Goal: Check status: Check status

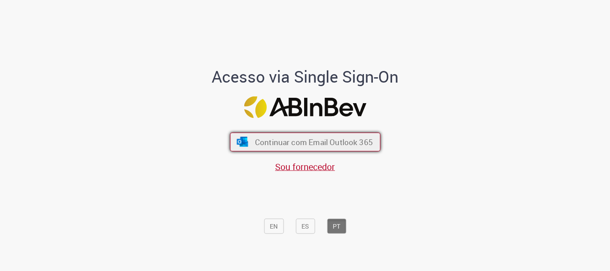
click at [301, 147] on span "Continuar com Email Outlook 365" at bounding box center [313, 142] width 118 height 10
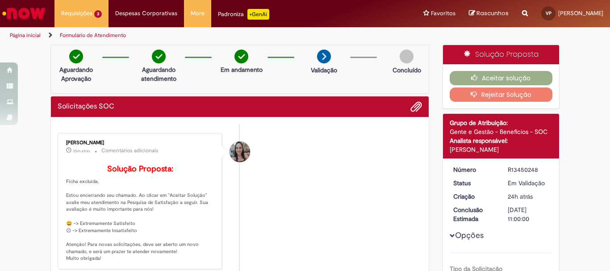
scroll to position [45, 0]
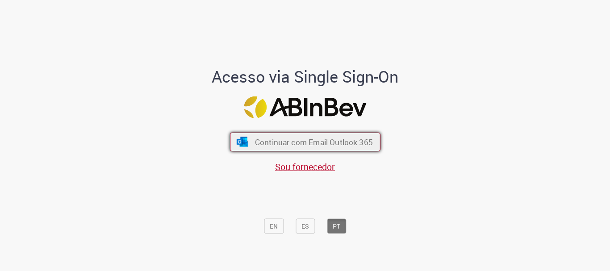
click at [292, 141] on span "Continuar com Email Outlook 365" at bounding box center [313, 142] width 118 height 10
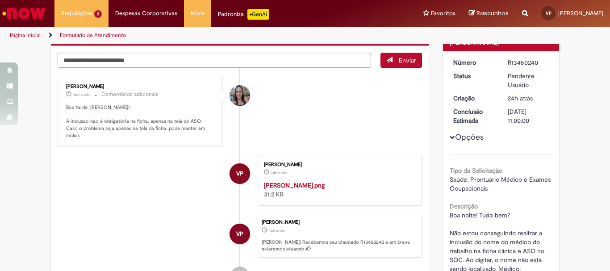
scroll to position [178, 0]
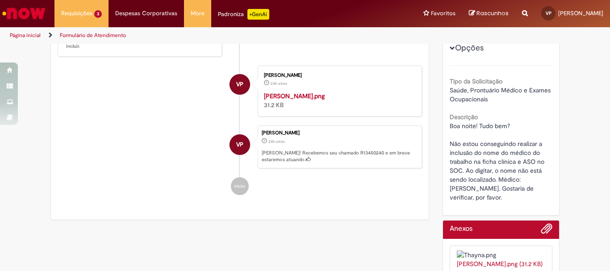
click at [296, 91] on img "Histórico de tíquete" at bounding box center [338, 91] width 149 height 0
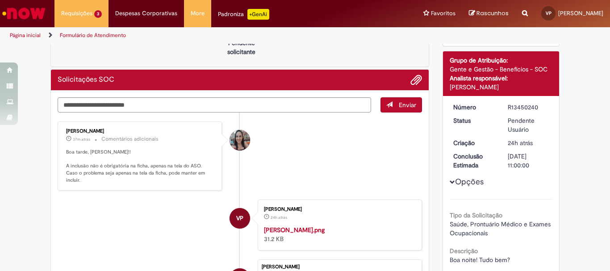
scroll to position [134, 0]
